Goal: Transaction & Acquisition: Purchase product/service

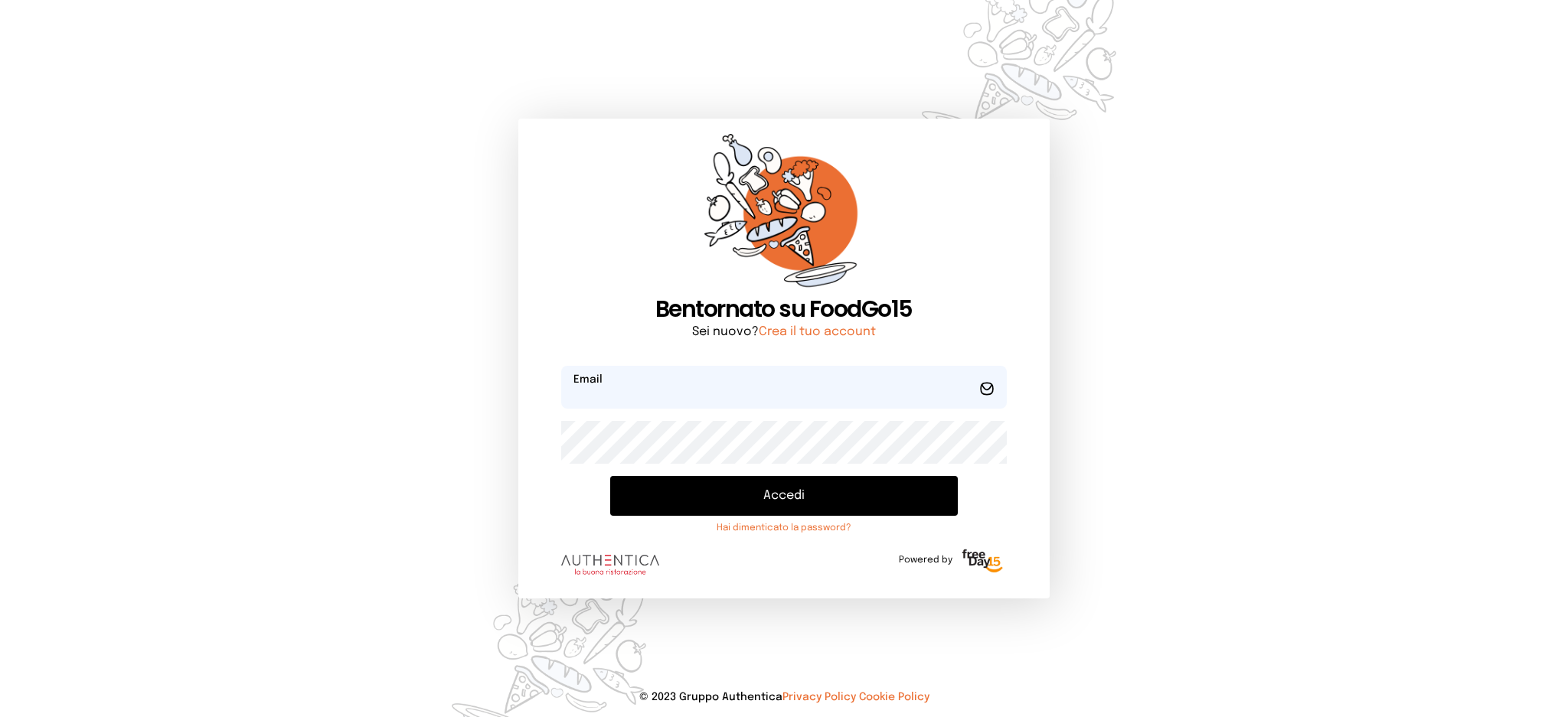
type input "**********"
click at [706, 498] on button "Accedi" at bounding box center [783, 495] width 347 height 40
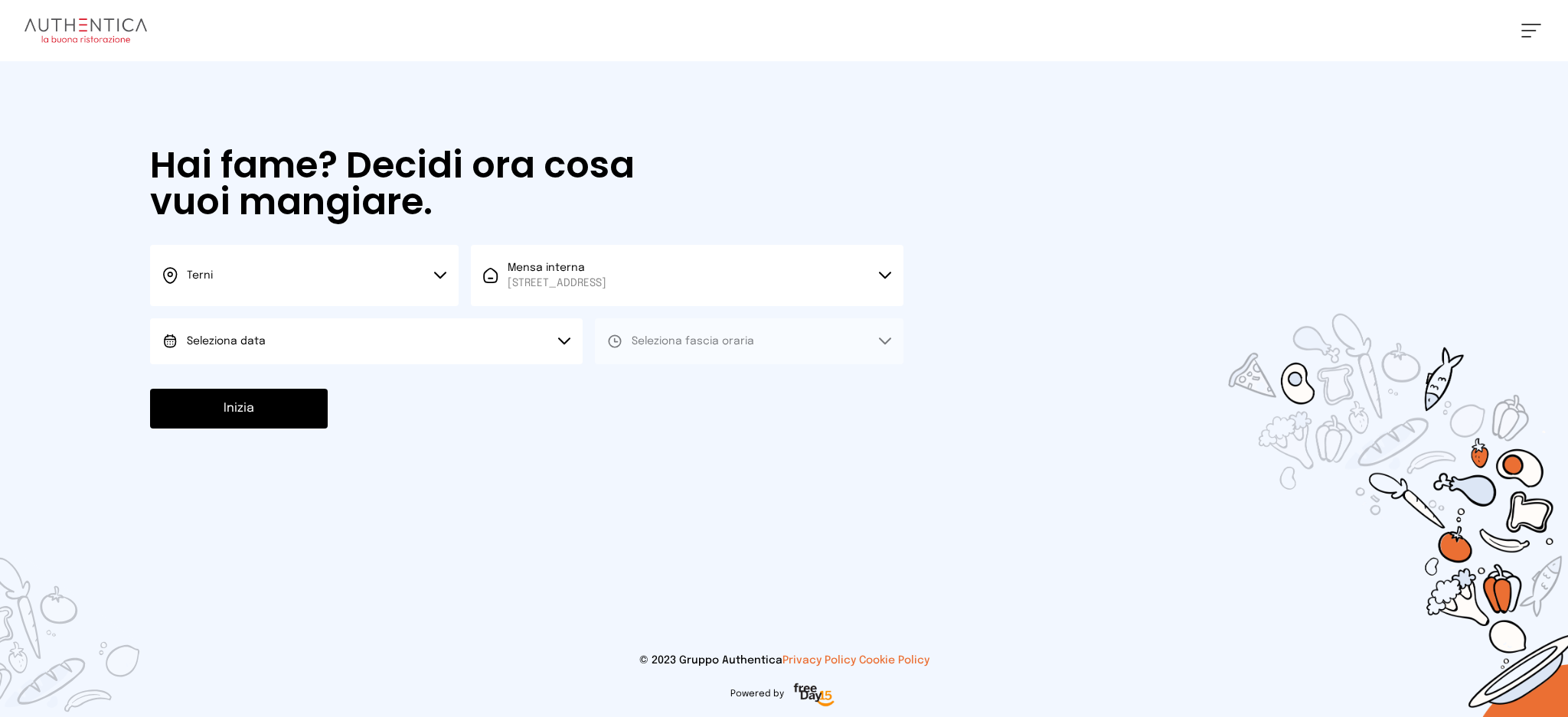
click at [472, 340] on button "Seleziona data" at bounding box center [366, 342] width 432 height 46
click at [467, 387] on li "[DATE], [DATE]" at bounding box center [366, 384] width 432 height 40
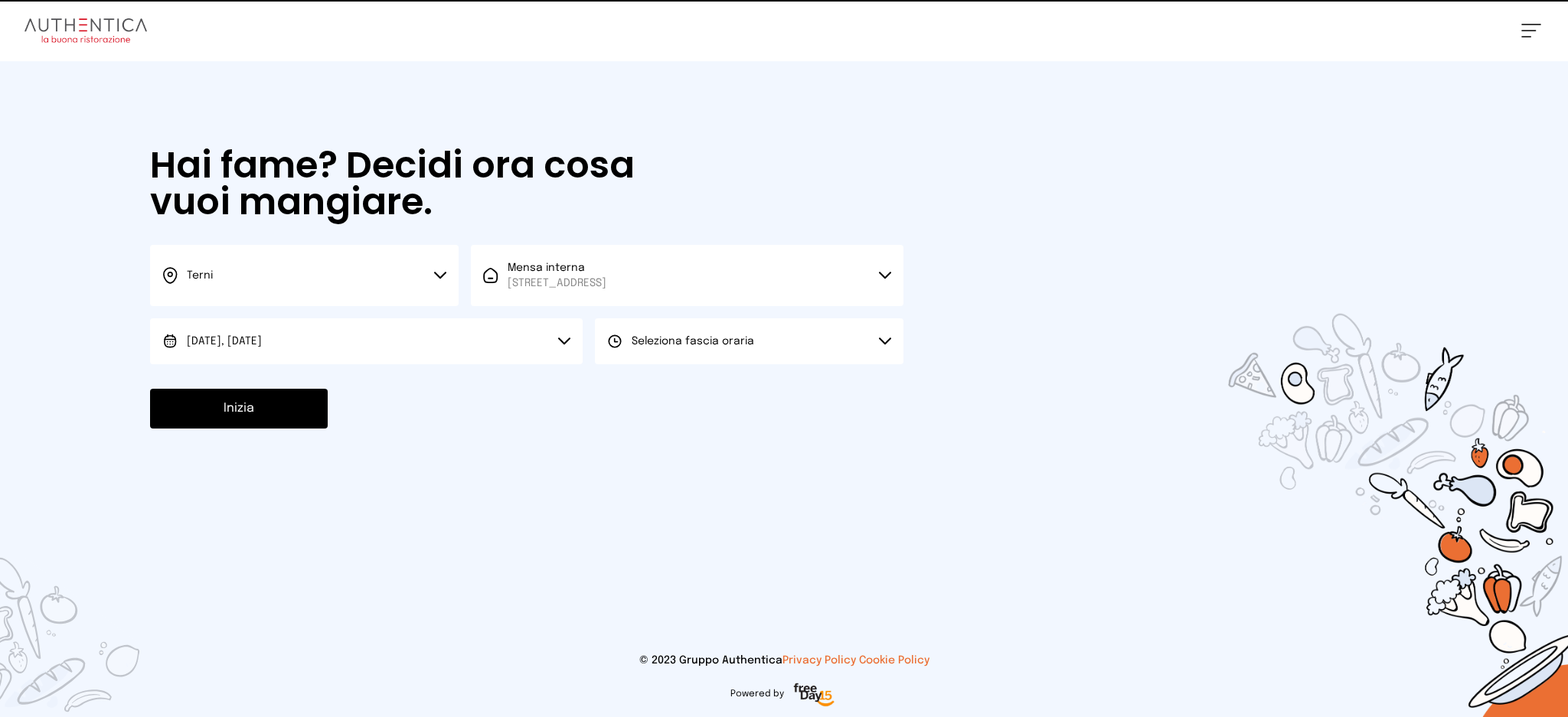
click at [734, 352] on button "Seleziona fascia oraria" at bounding box center [749, 342] width 309 height 46
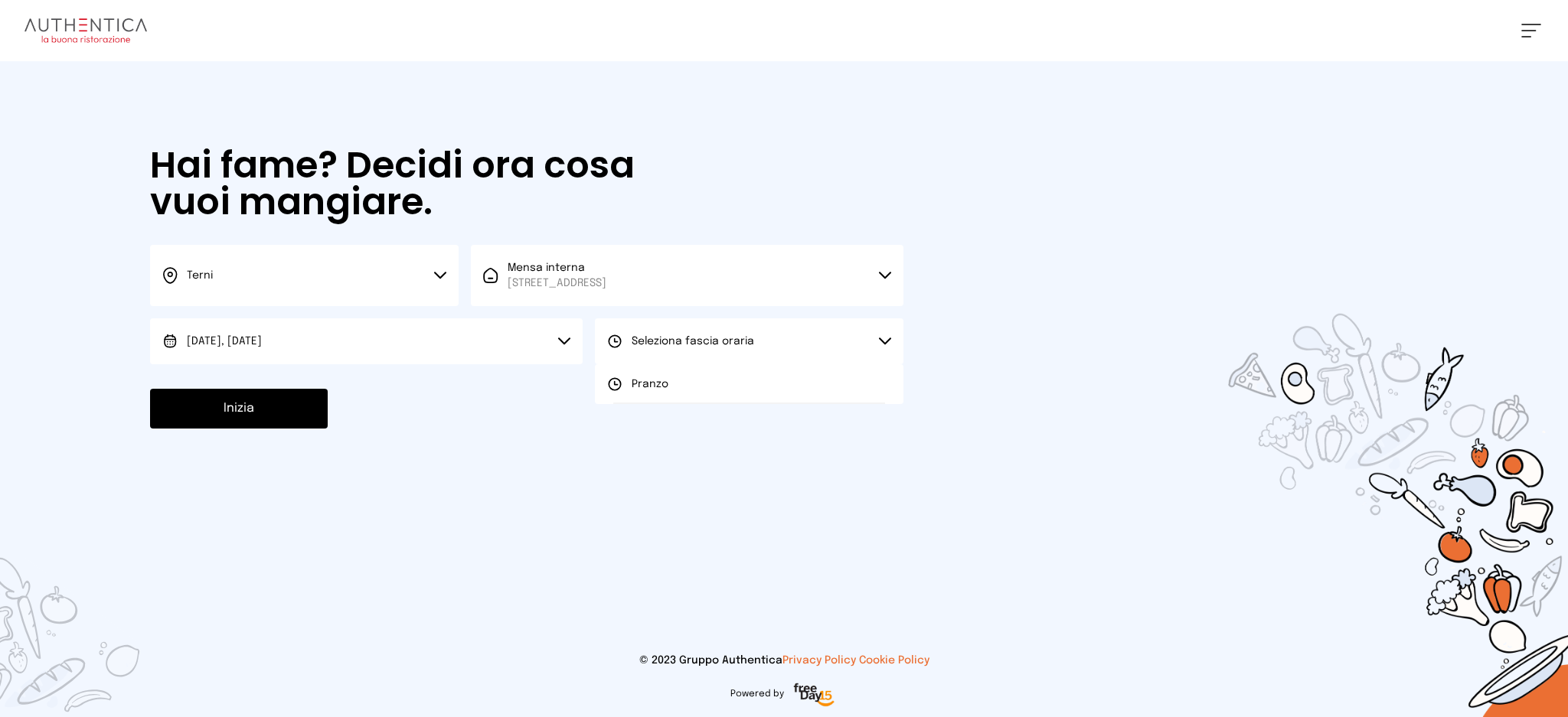
click at [721, 407] on div at bounding box center [784, 358] width 1568 height 717
click at [730, 389] on div "Inizia" at bounding box center [527, 409] width 753 height 40
click at [735, 356] on button "Seleziona fascia oraria" at bounding box center [749, 342] width 309 height 46
click at [731, 391] on li "Pranzo" at bounding box center [749, 384] width 309 height 40
click at [322, 410] on button "Inizia" at bounding box center [238, 409] width 177 height 40
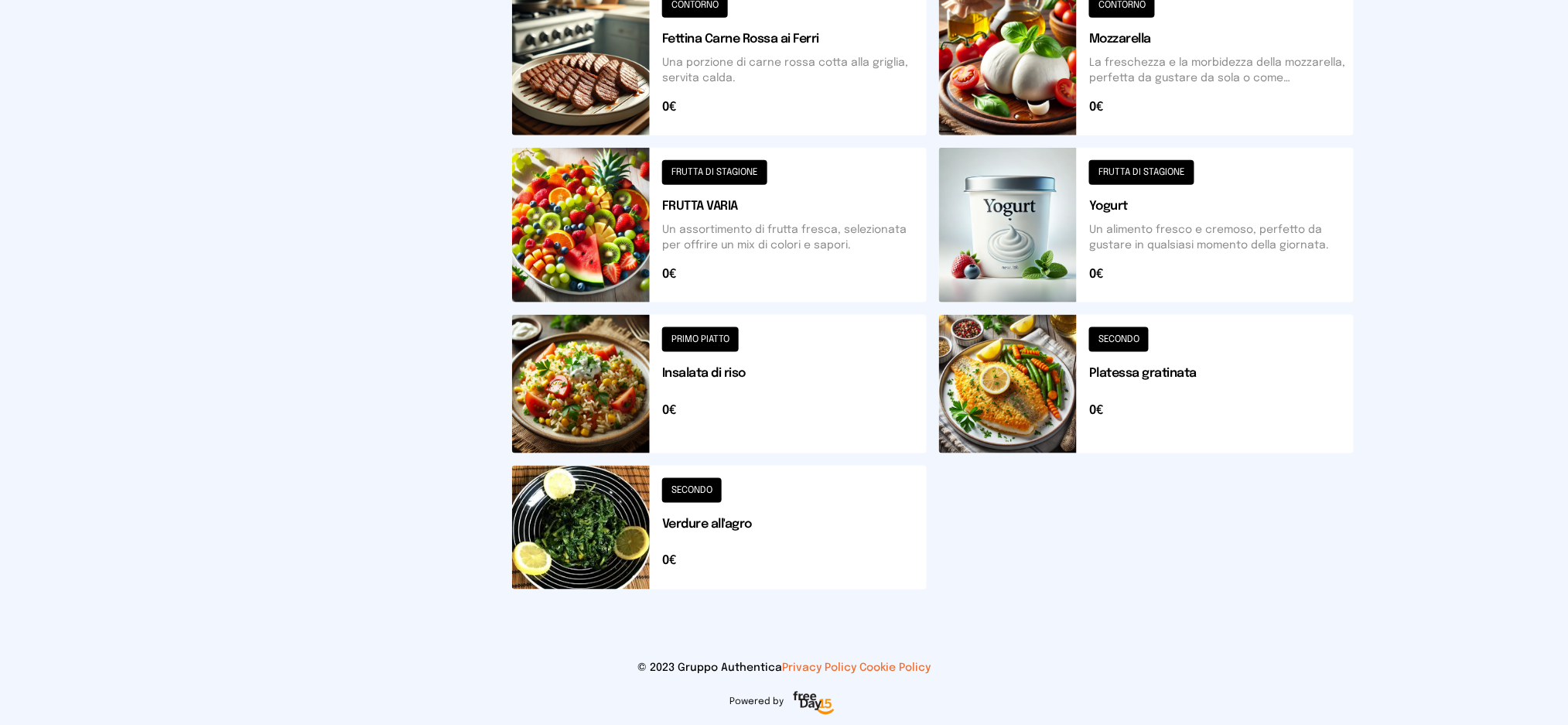
scroll to position [95, 0]
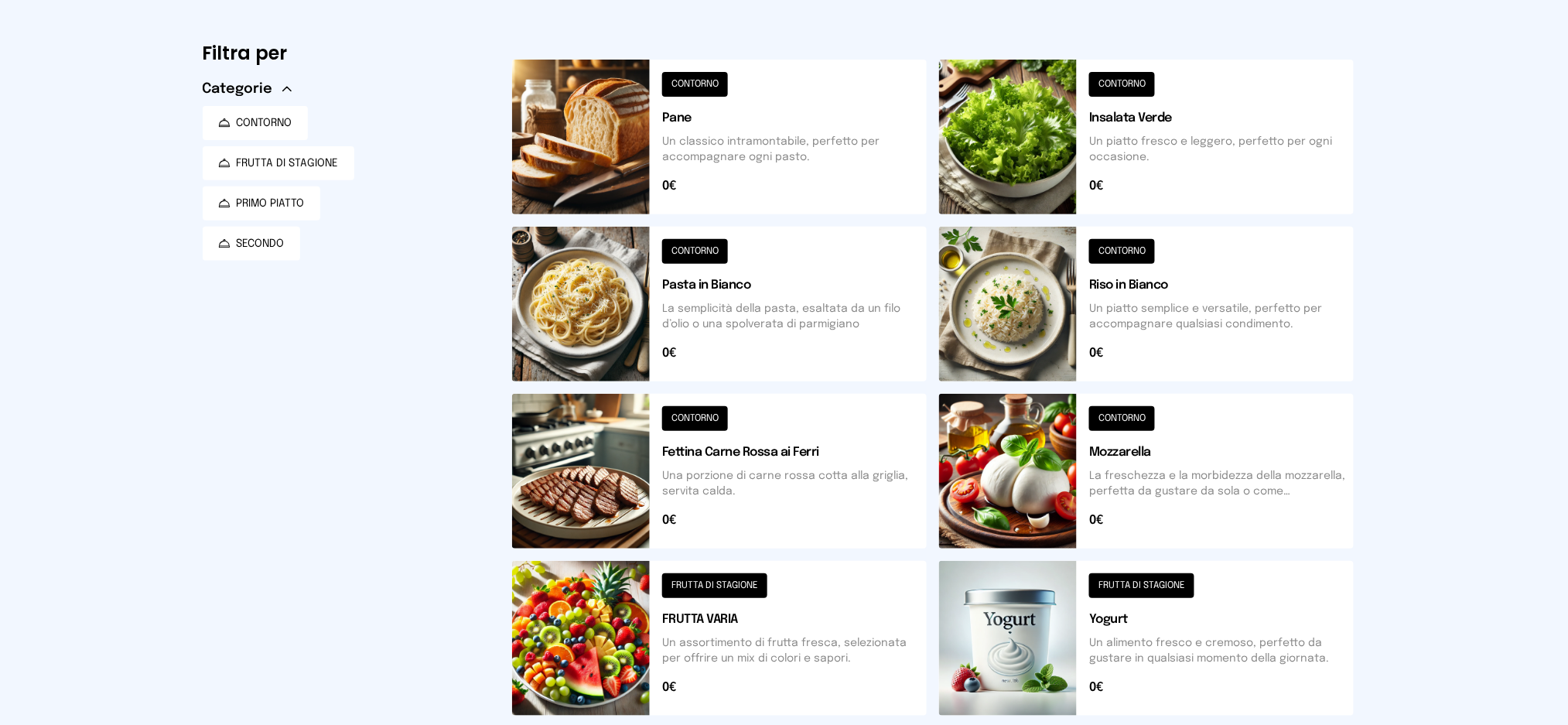
click at [1172, 301] on button at bounding box center [1146, 303] width 415 height 155
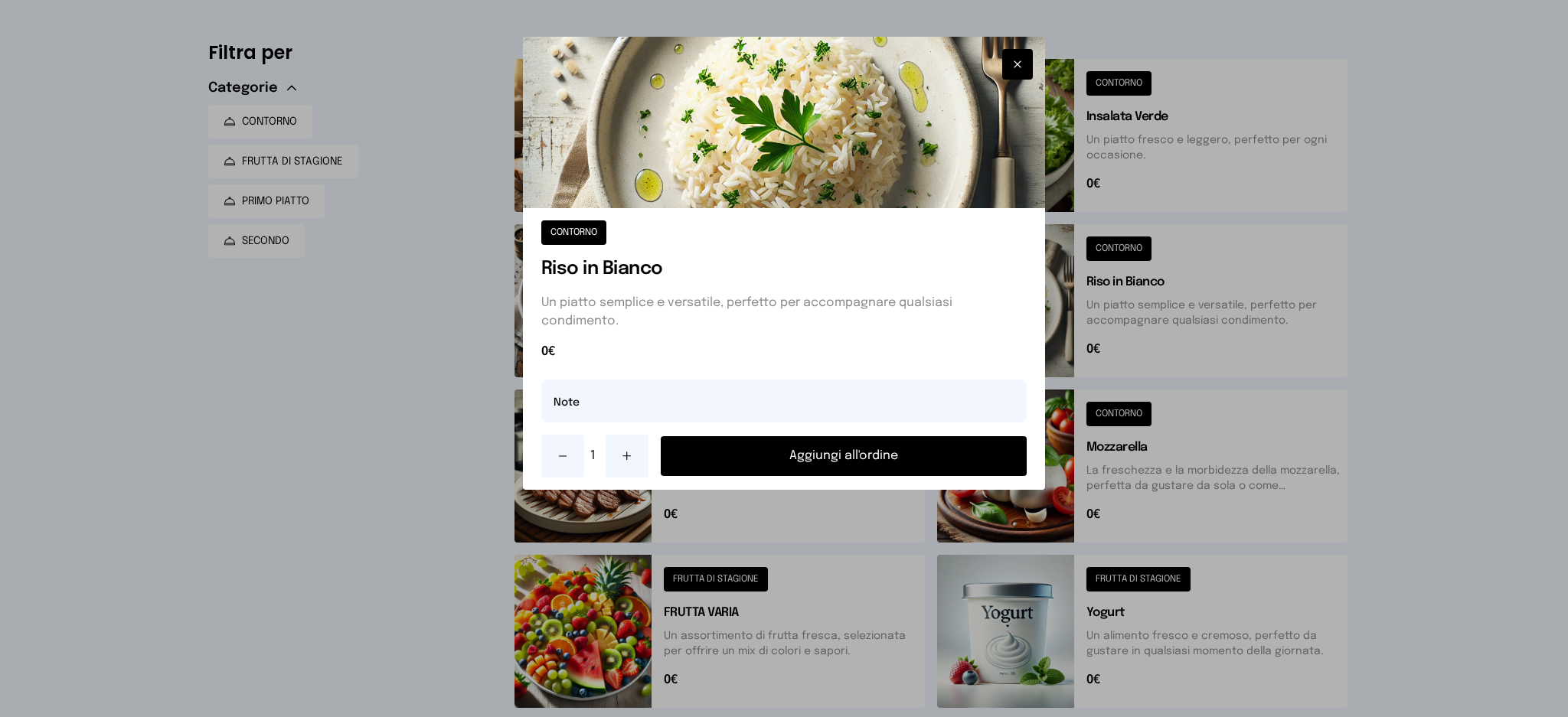
click at [946, 447] on button "Aggiungi all'ordine" at bounding box center [844, 456] width 366 height 40
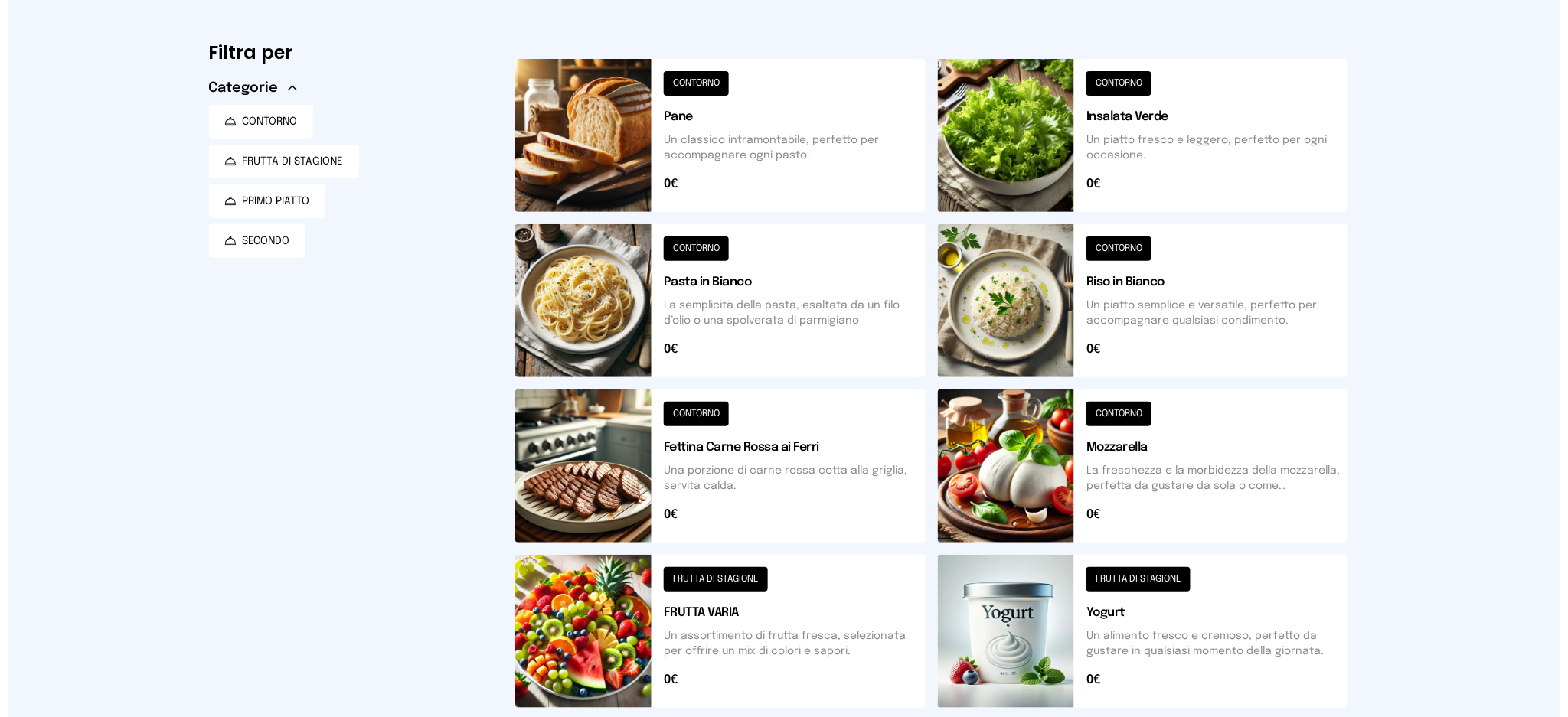
scroll to position [0, 0]
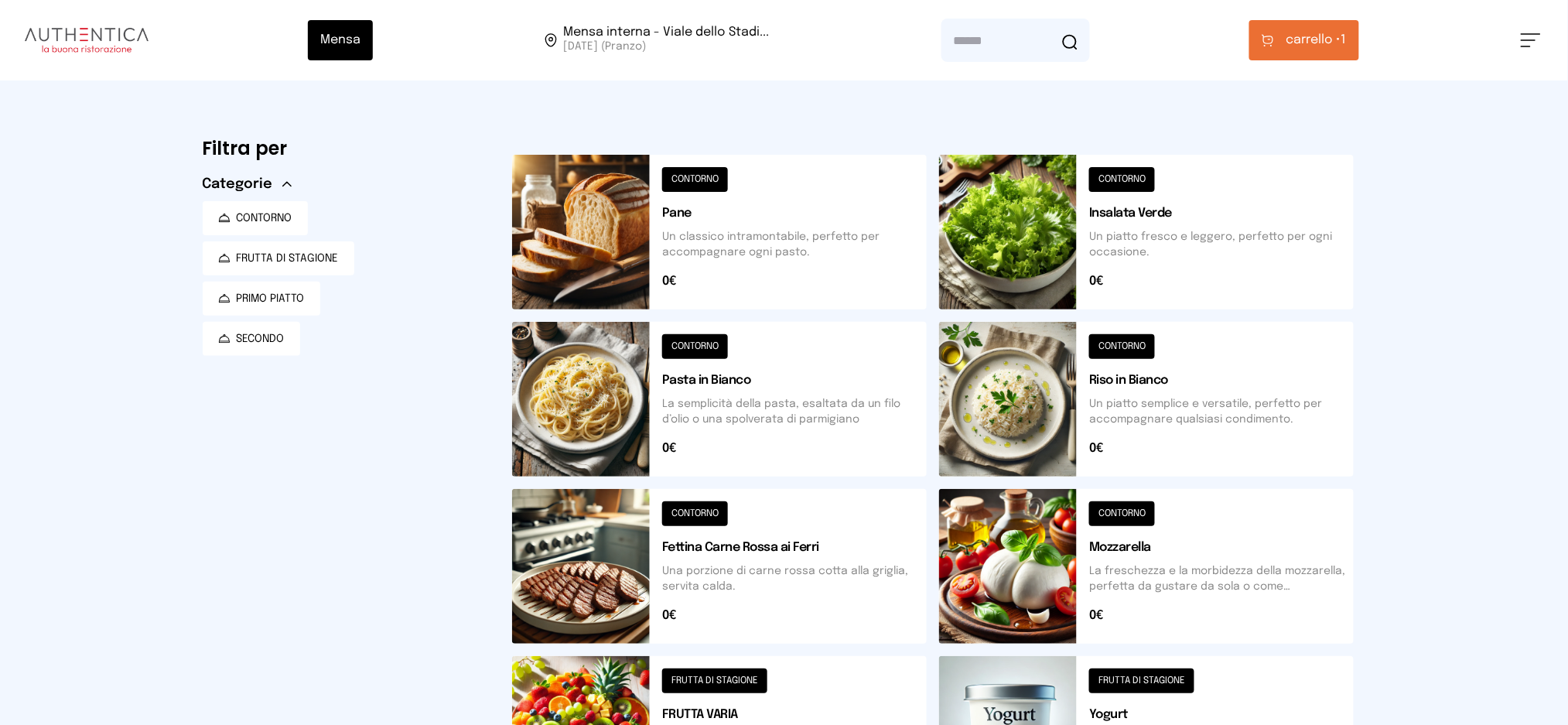
click at [1327, 36] on span "carrello •" at bounding box center [1314, 40] width 55 height 19
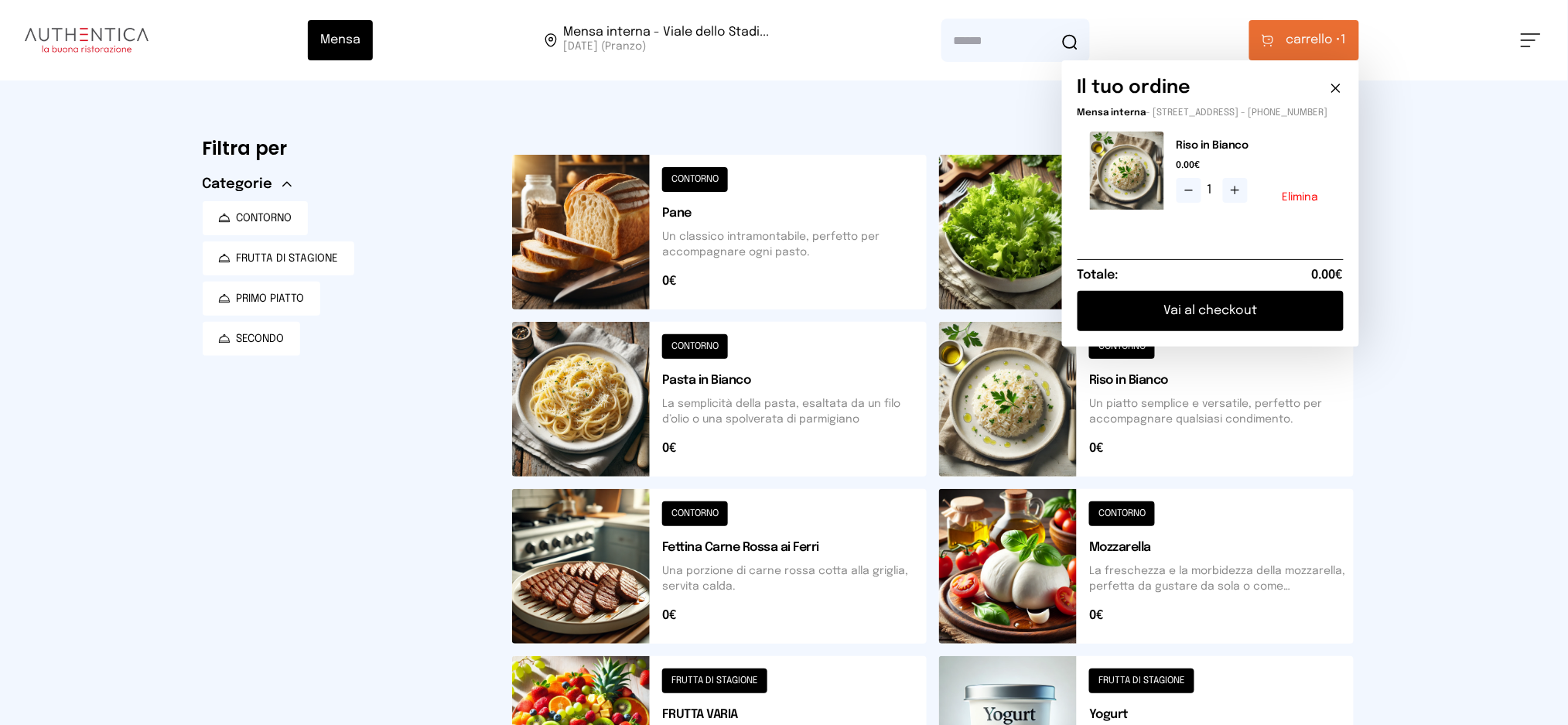
click at [1222, 323] on button "Vai al checkout" at bounding box center [1210, 310] width 266 height 40
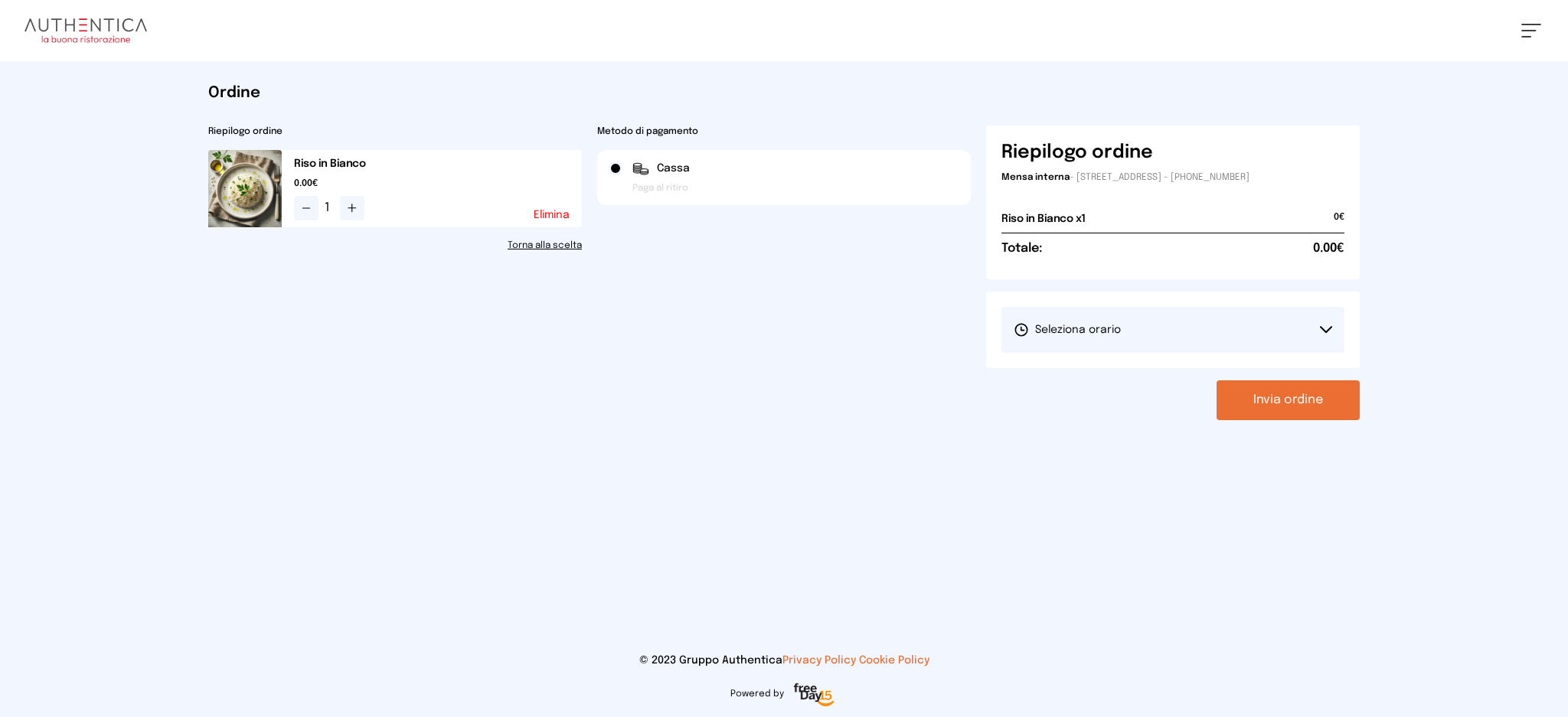
click at [1242, 342] on button "Seleziona orario" at bounding box center [1173, 330] width 343 height 46
click at [1147, 371] on li "1° Turno (13:00 - 15:00)" at bounding box center [1173, 372] width 343 height 40
click at [1276, 401] on button "Invia ordine" at bounding box center [1287, 400] width 143 height 40
